Goal: Ask a question

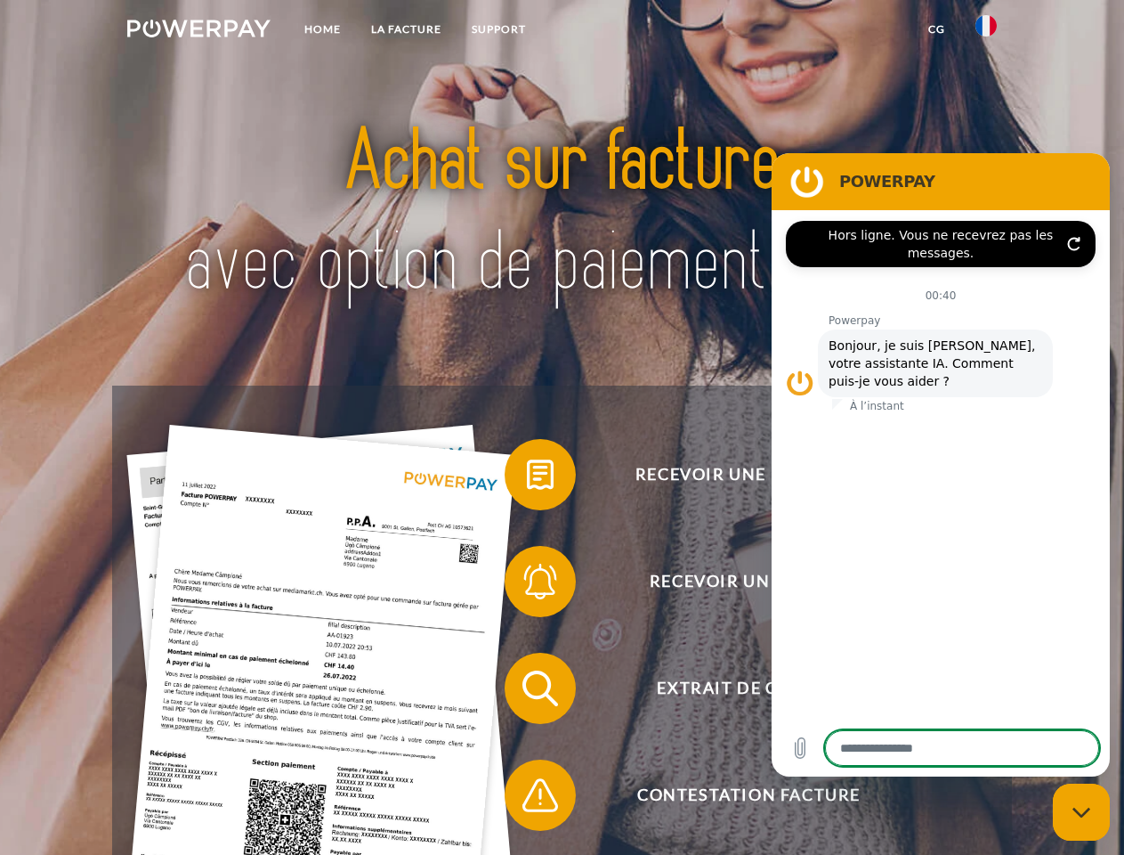
click at [199, 31] on img at bounding box center [198, 29] width 143 height 18
click at [986, 31] on img at bounding box center [986, 25] width 21 height 21
click at [937, 29] on link "CG" at bounding box center [936, 29] width 47 height 32
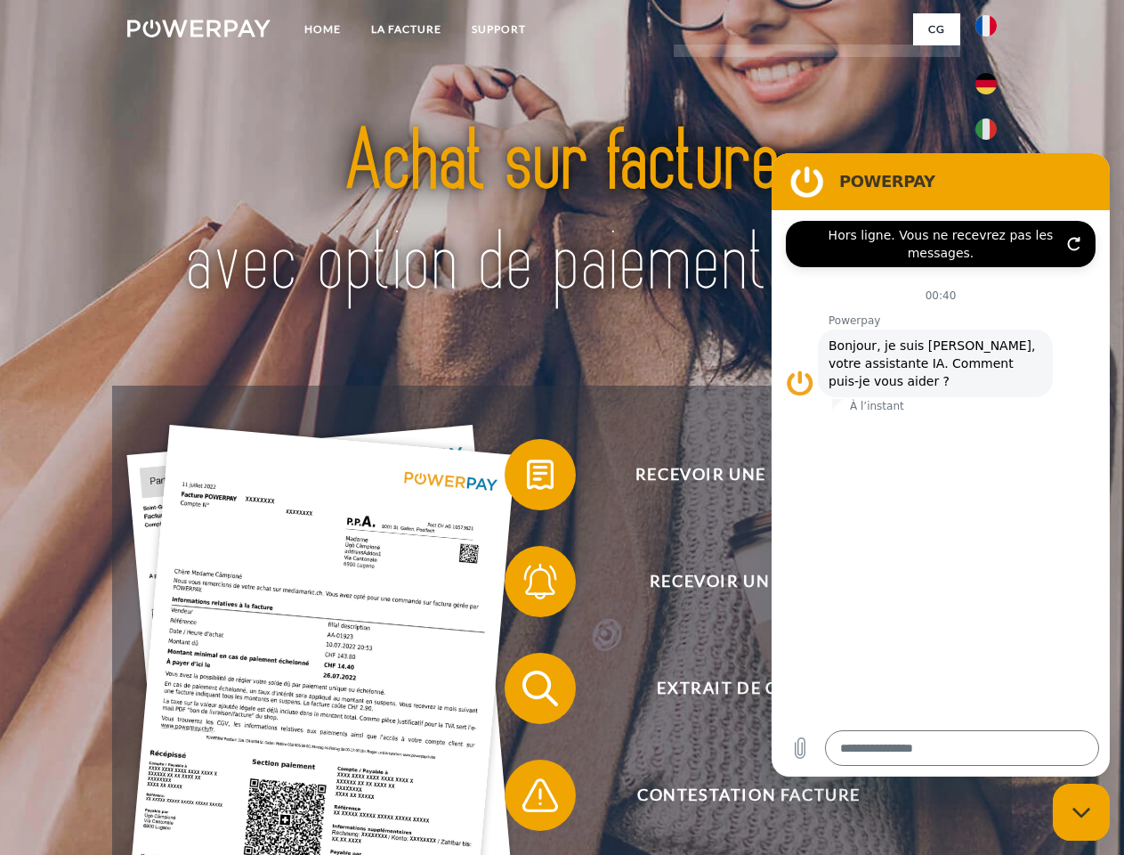
click at [527, 478] on span at bounding box center [513, 474] width 89 height 89
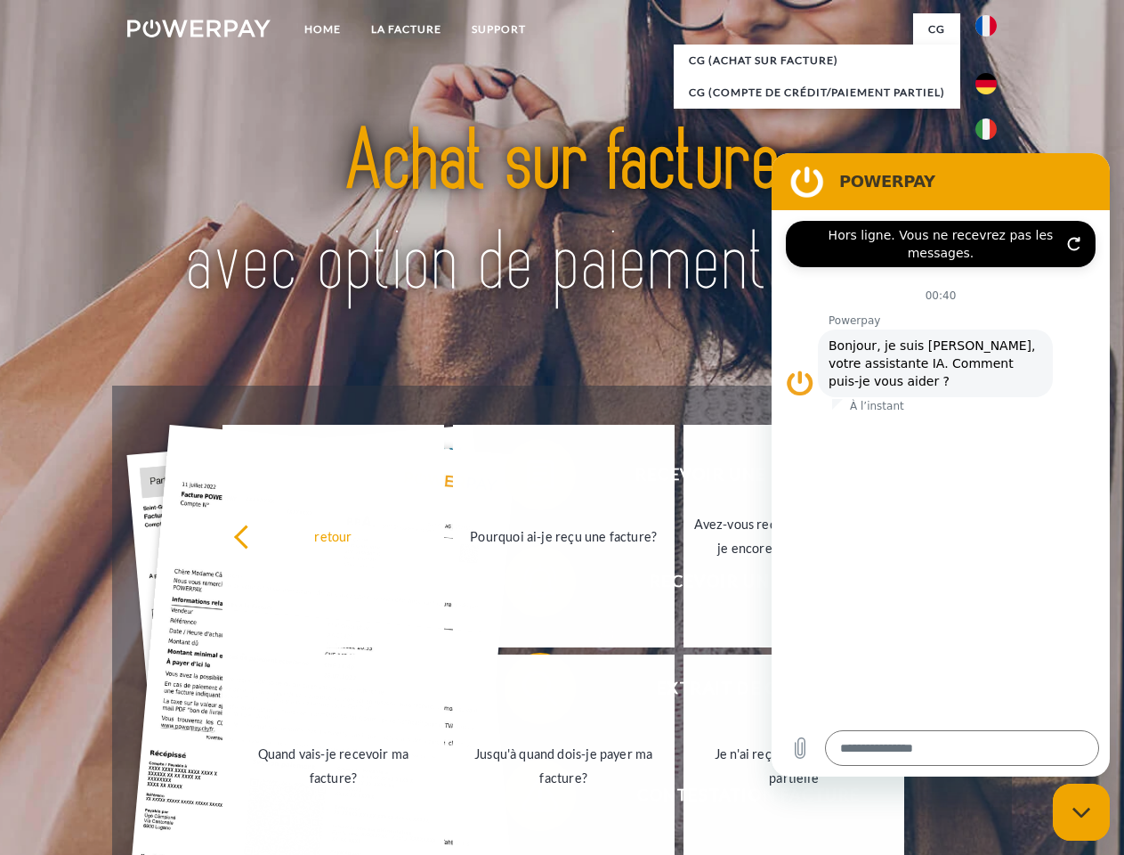
click at [444, 692] on link "Quand vais-je recevoir ma facture?" at bounding box center [334, 765] width 222 height 223
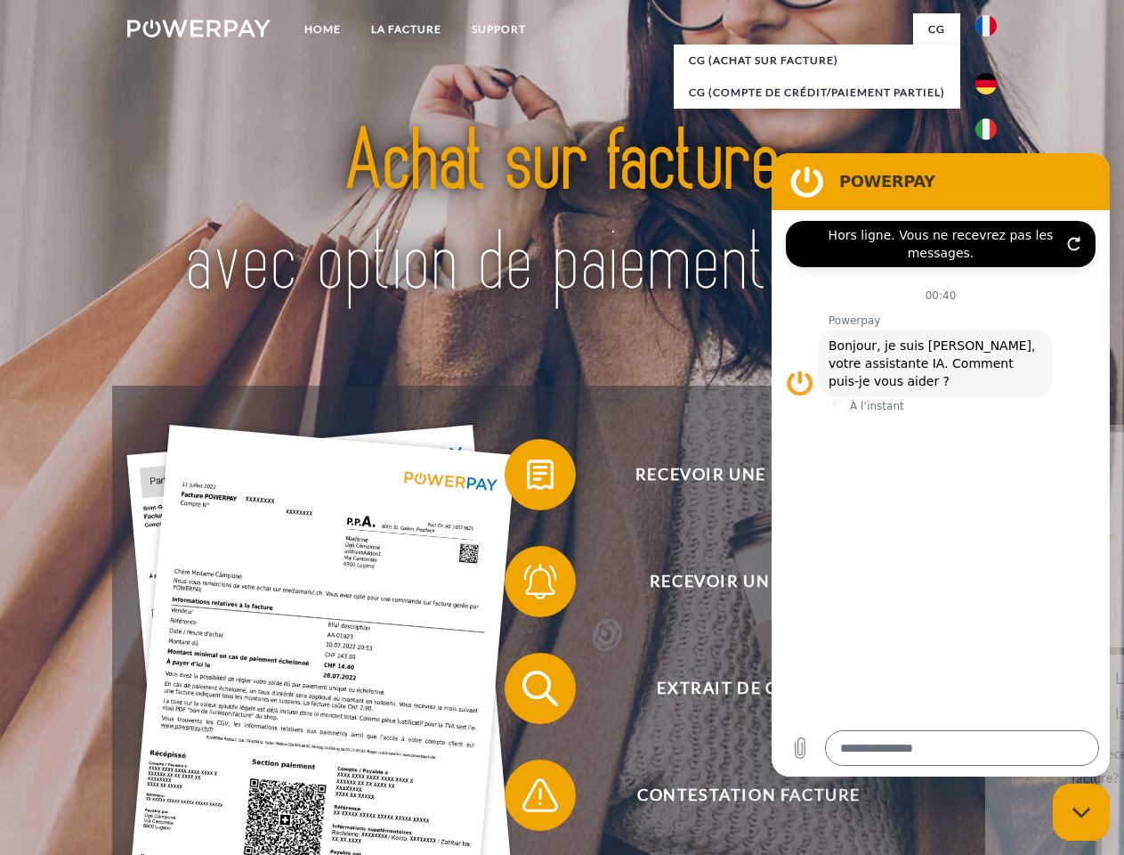
click at [527, 799] on span at bounding box center [513, 795] width 89 height 89
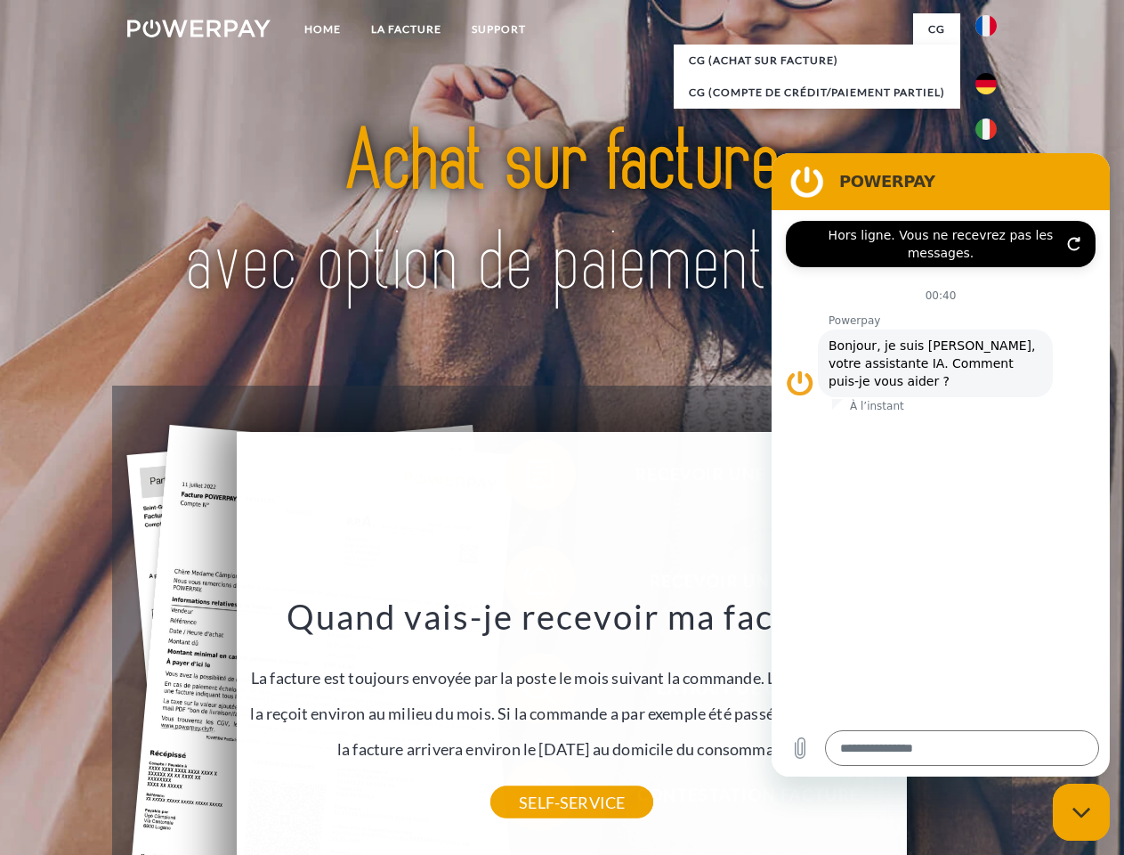
click at [1082, 812] on icon "Fermer la fenêtre de messagerie" at bounding box center [1082, 813] width 19 height 12
type textarea "*"
